Goal: Transaction & Acquisition: Download file/media

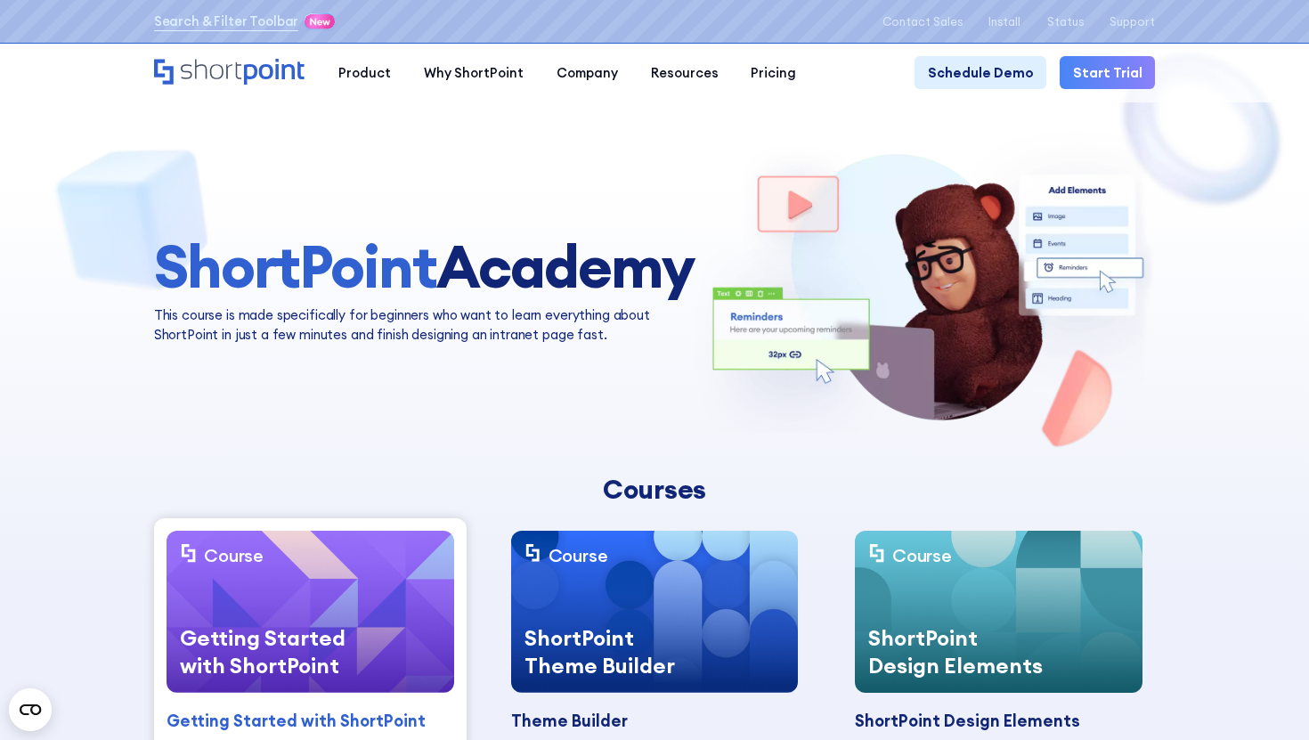
scroll to position [2, 0]
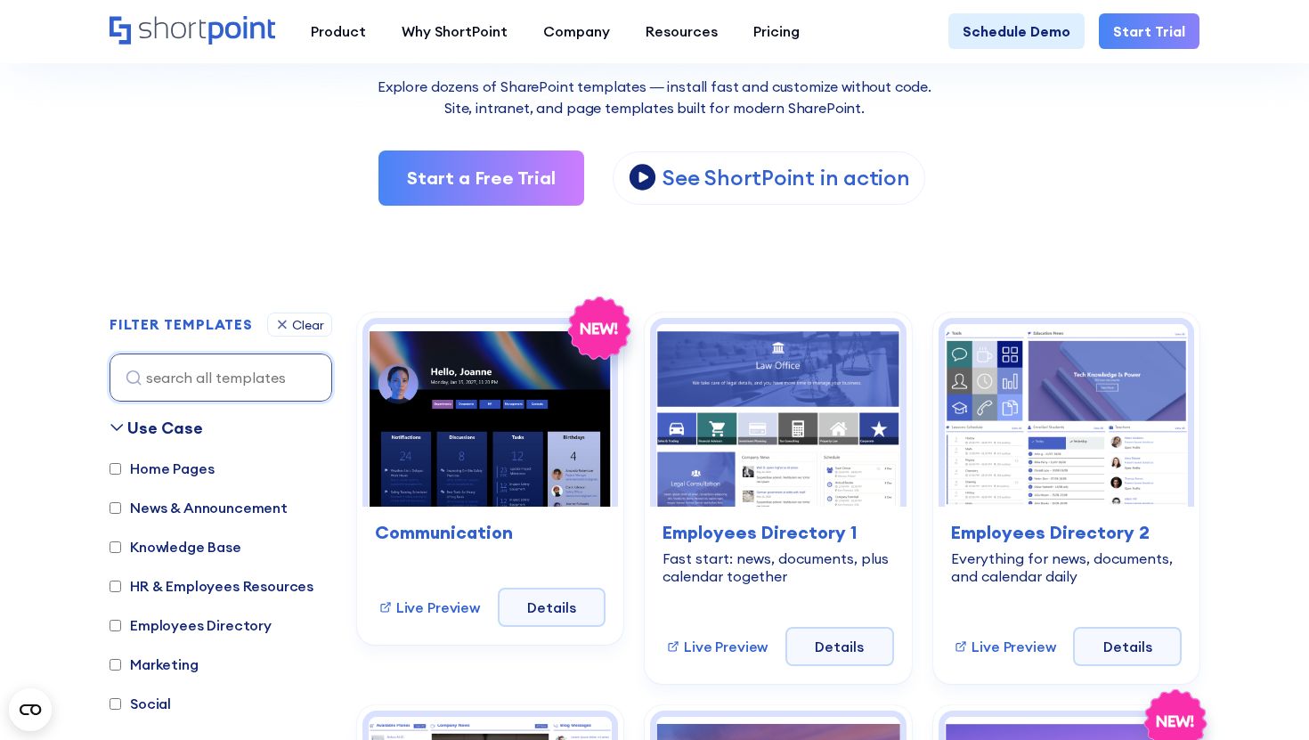
scroll to position [427, 0]
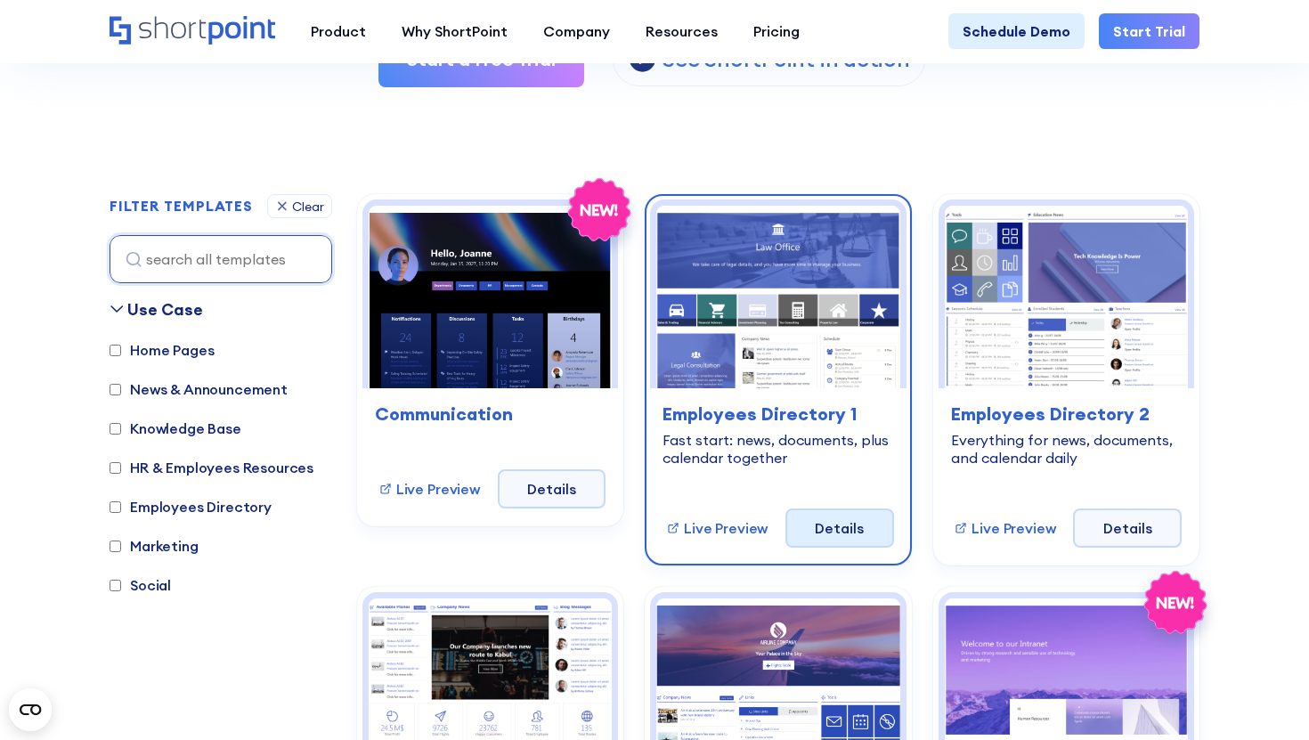
click at [810, 538] on link "Details" at bounding box center [839, 527] width 109 height 39
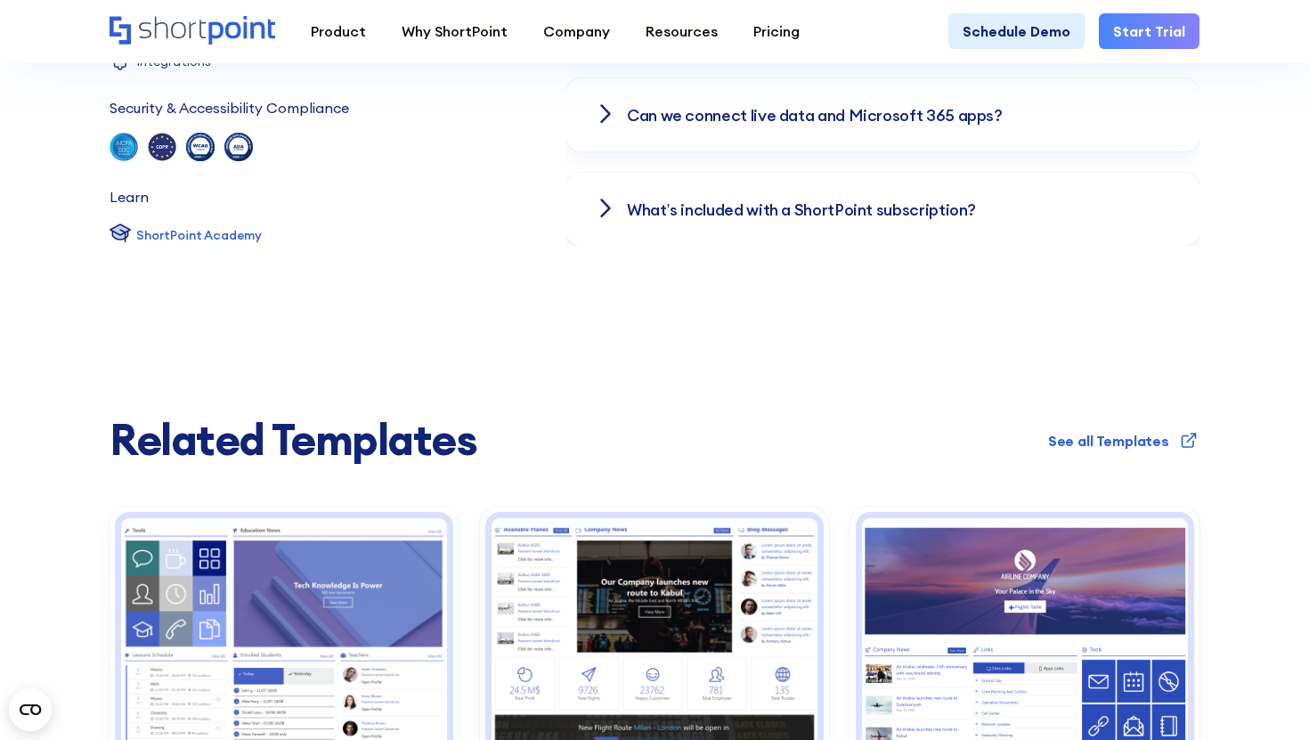
scroll to position [3248, 0]
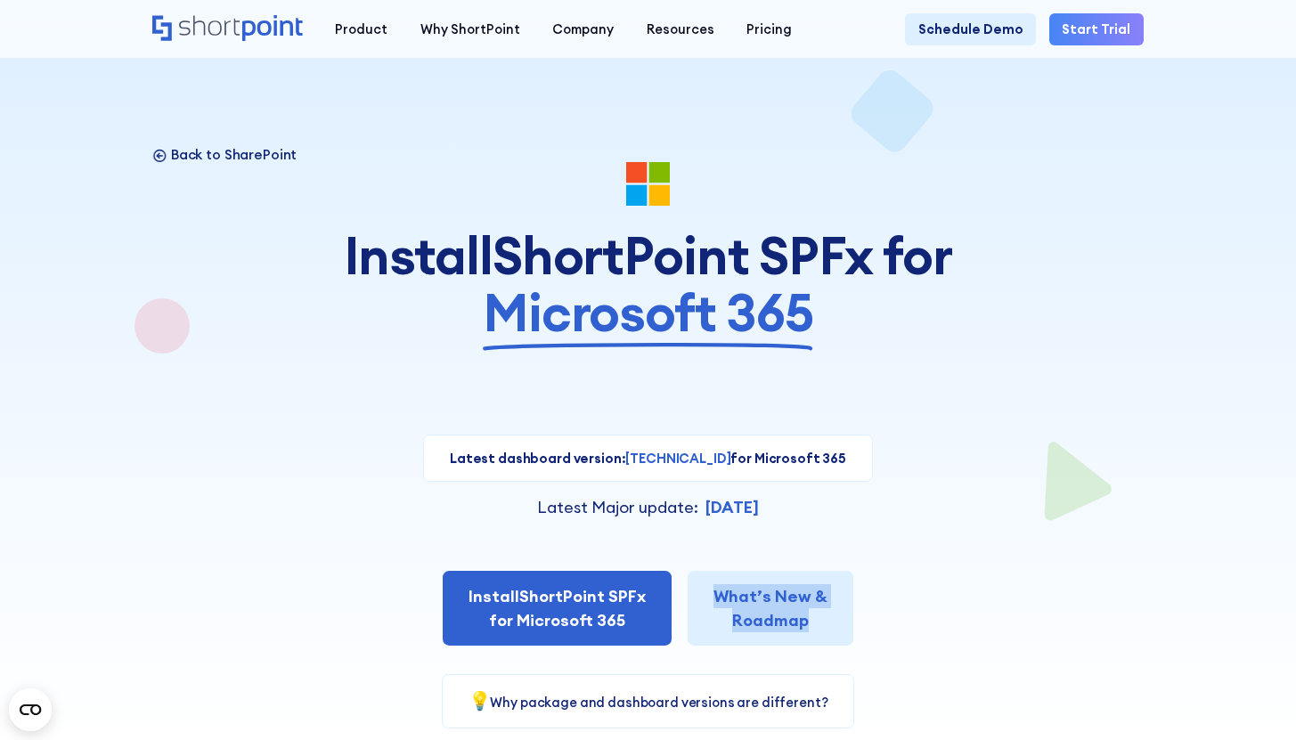
click at [218, 150] on p "Back to SharePoint" at bounding box center [234, 155] width 126 height 18
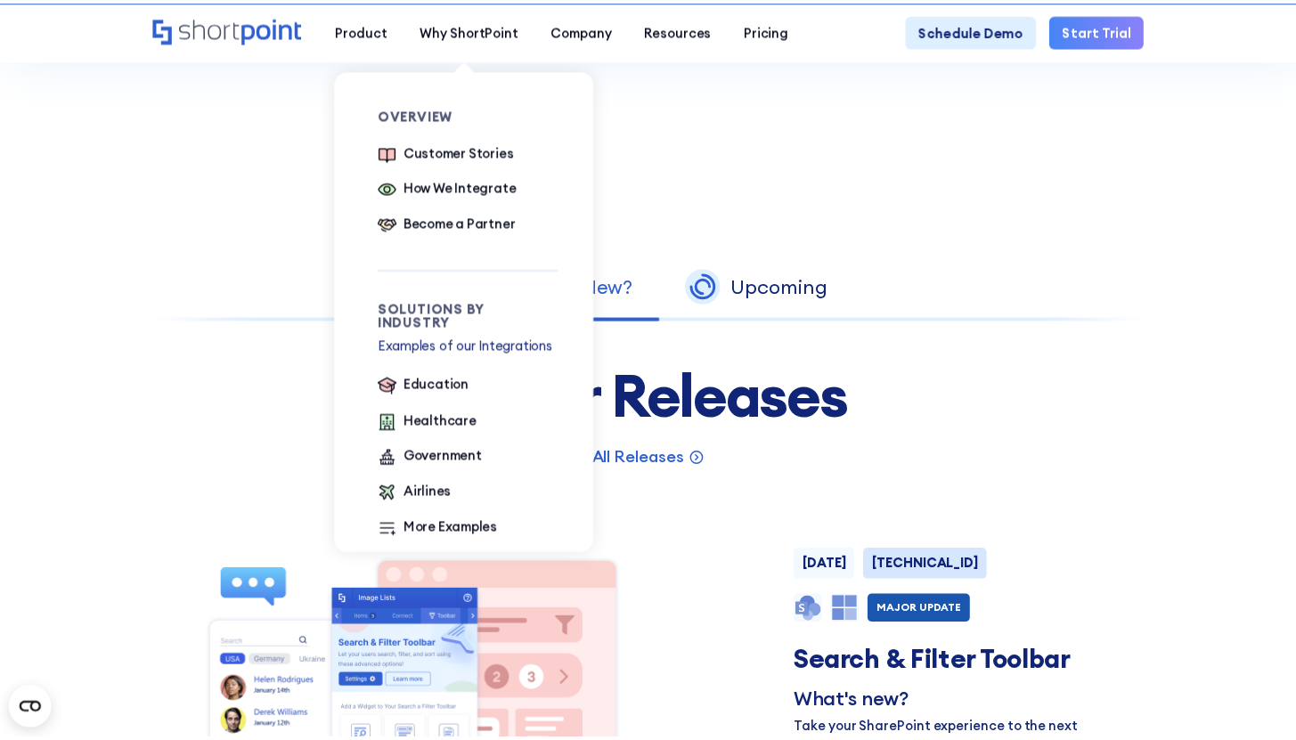
scroll to position [129, 0]
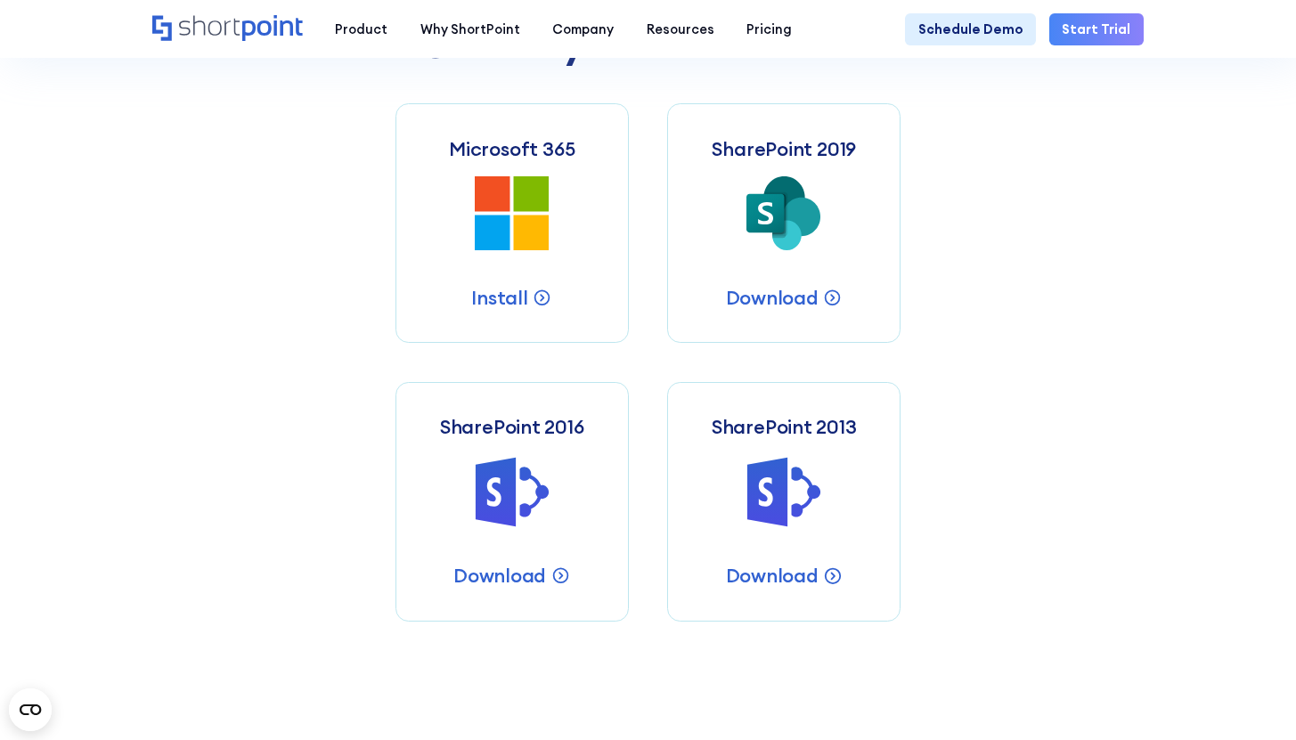
scroll to position [691, 0]
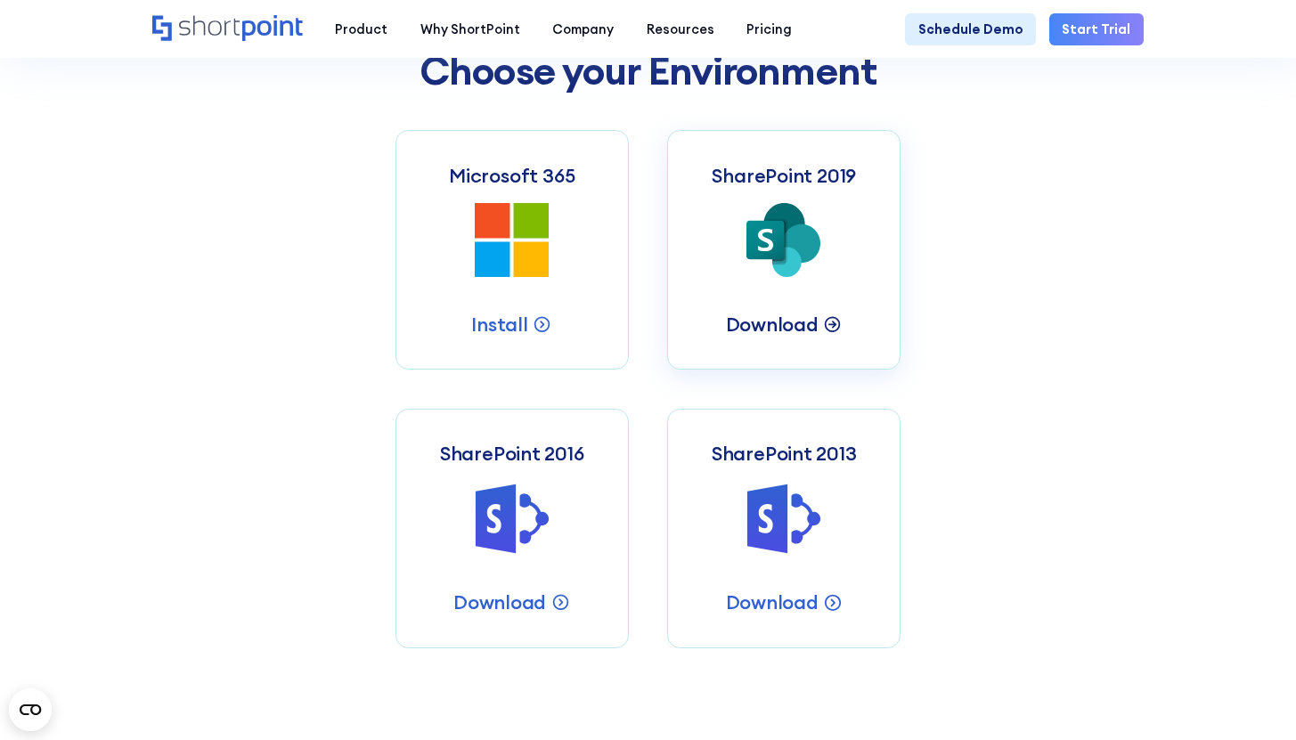
click at [754, 337] on p "Download" at bounding box center [772, 324] width 93 height 25
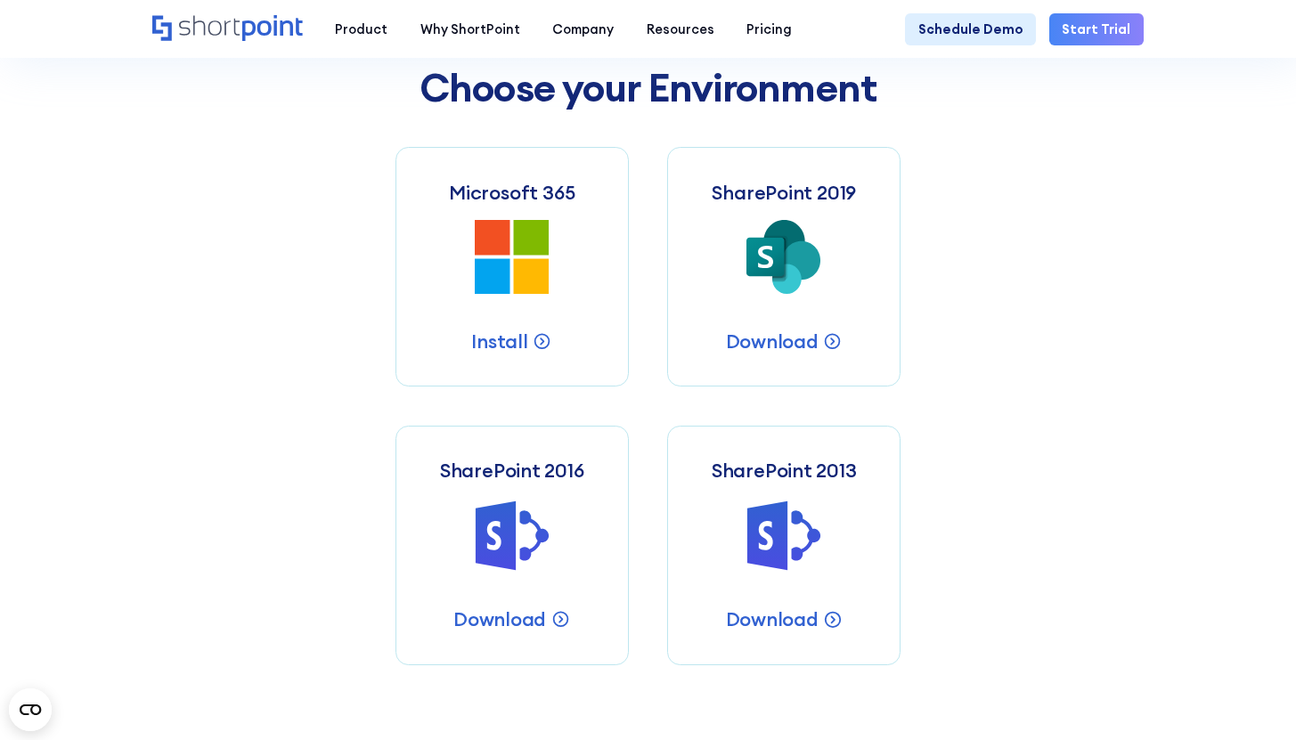
scroll to position [676, 0]
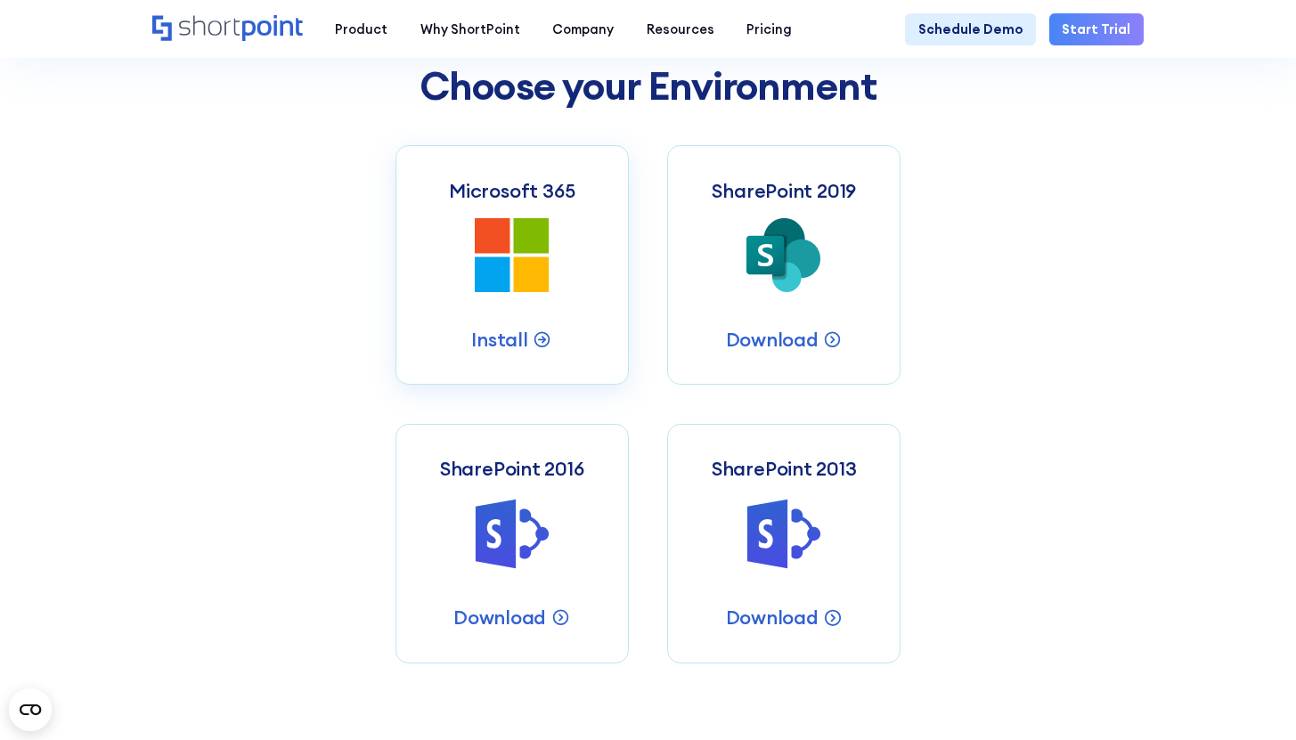
click at [516, 326] on link "Microsoft 365 Microsoft 365 SharePoint Intranets Install" at bounding box center [511, 265] width 233 height 240
